Goal: Information Seeking & Learning: Learn about a topic

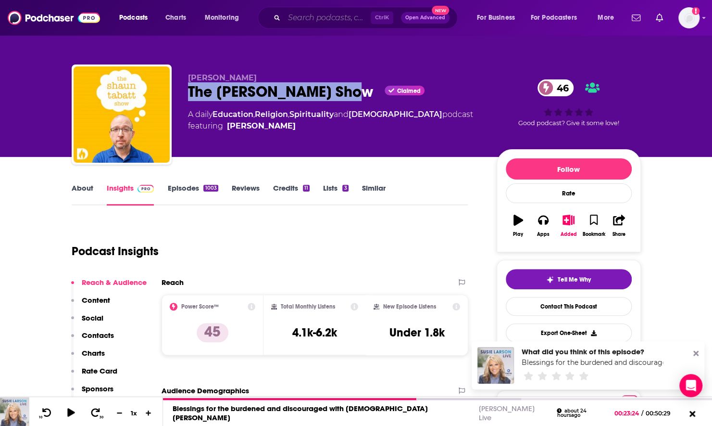
click at [332, 19] on input "Search podcasts, credits, & more..." at bounding box center [327, 17] width 87 height 15
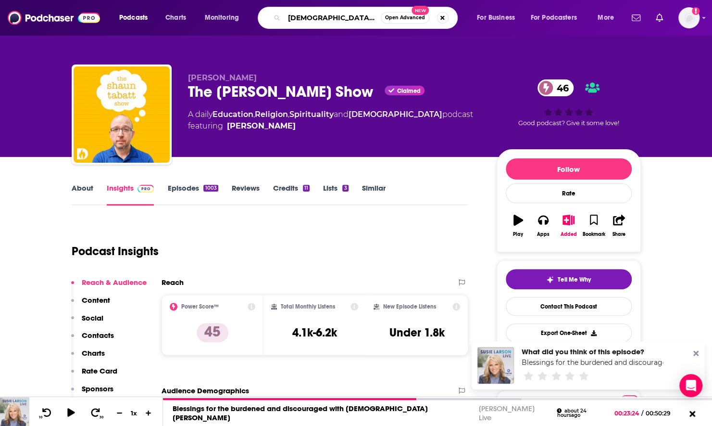
type input "[DEMOGRAPHIC_DATA] media spotlight"
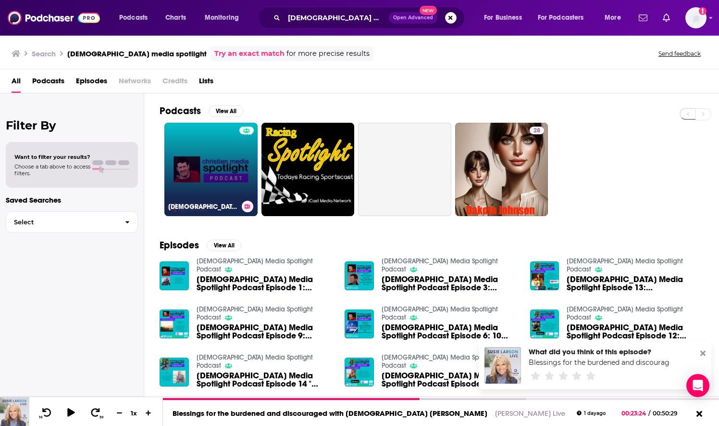
click at [199, 162] on link "[DEMOGRAPHIC_DATA] Media Spotlight Podcast" at bounding box center [210, 169] width 93 height 93
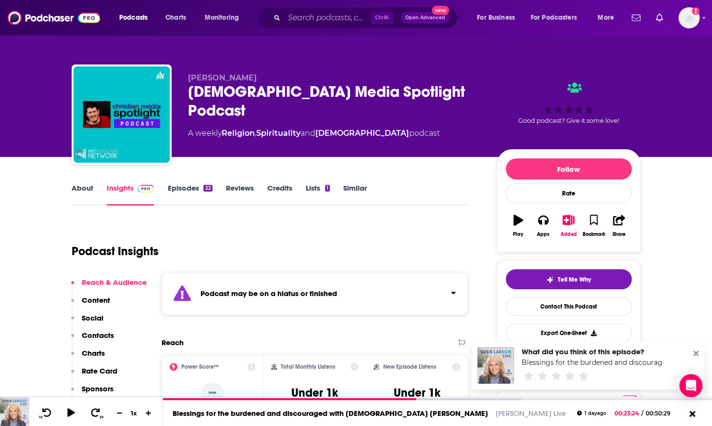
click at [81, 190] on link "About" at bounding box center [83, 194] width 22 height 22
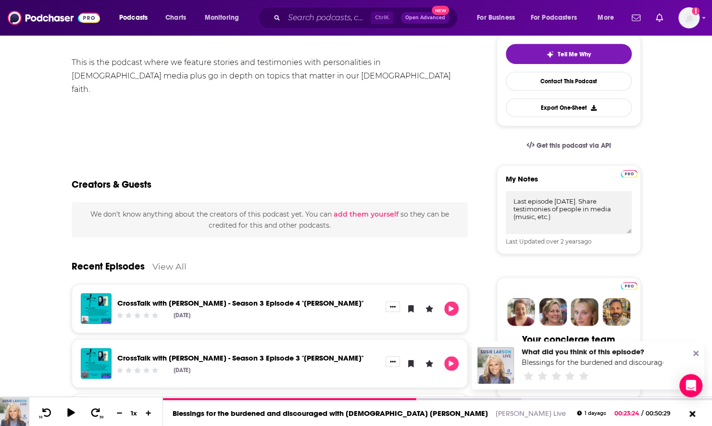
scroll to position [240, 0]
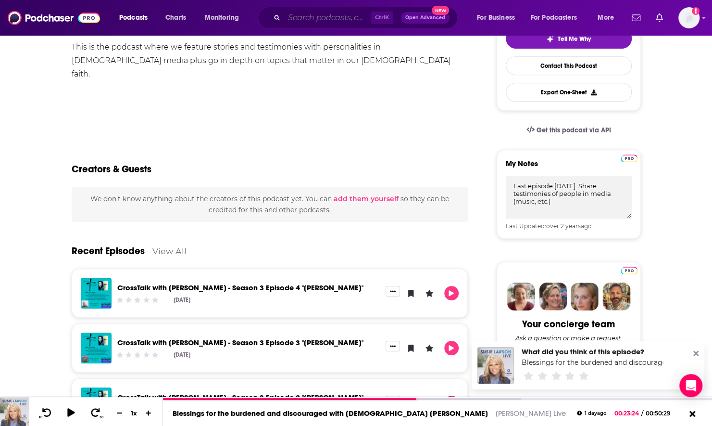
click at [321, 16] on input "Search podcasts, credits, & more..." at bounding box center [327, 17] width 87 height 15
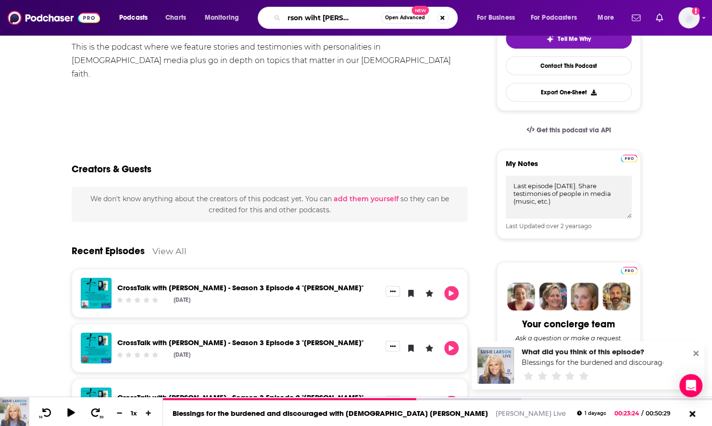
type input "first person wiht [PERSON_NAME]"
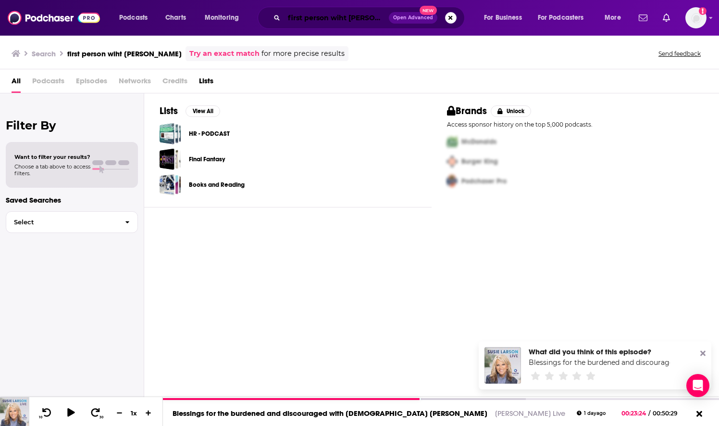
click at [303, 20] on input "first person wiht [PERSON_NAME]" at bounding box center [336, 17] width 105 height 15
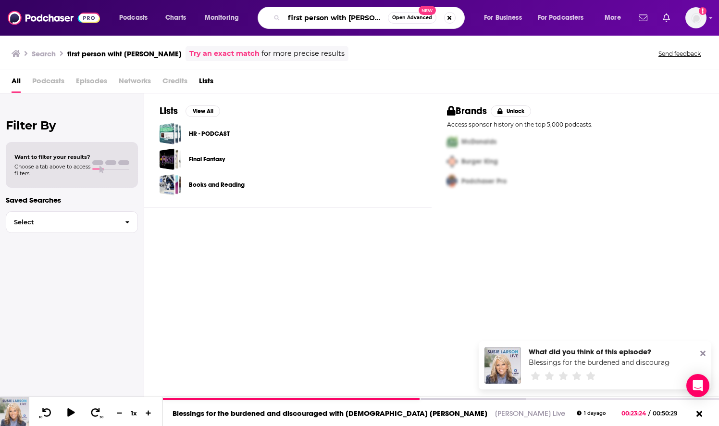
type input "first person with [PERSON_NAME]"
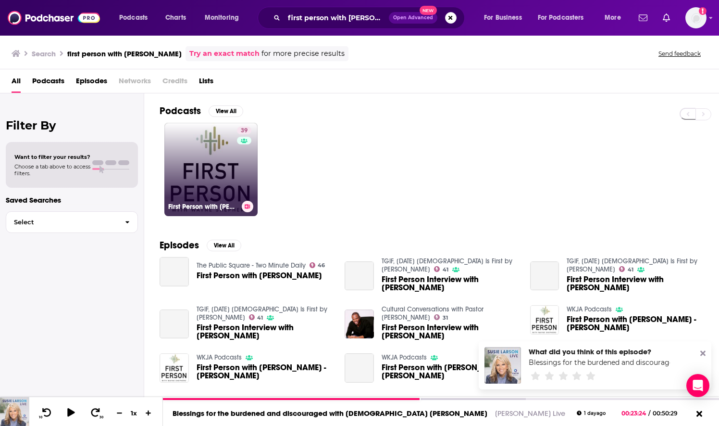
click at [202, 185] on link "39 First Person with [PERSON_NAME]" at bounding box center [210, 169] width 93 height 93
